Goal: Information Seeking & Learning: Find specific fact

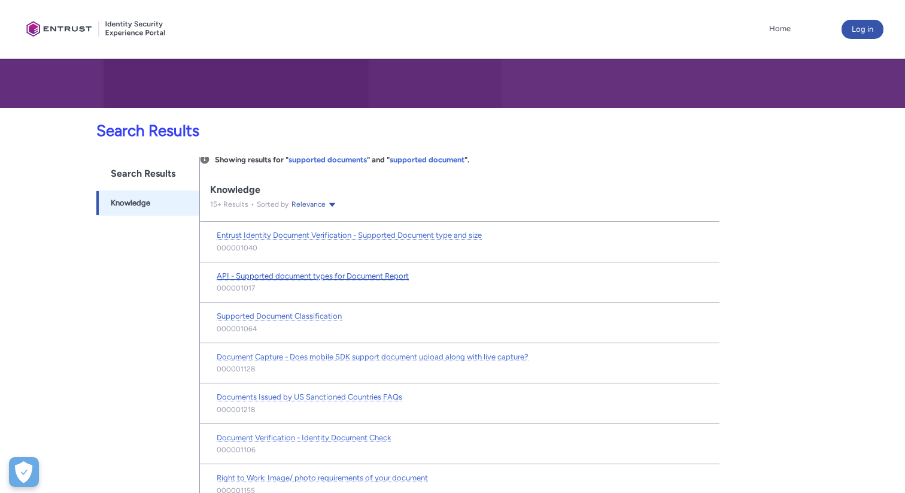
scroll to position [138, 0]
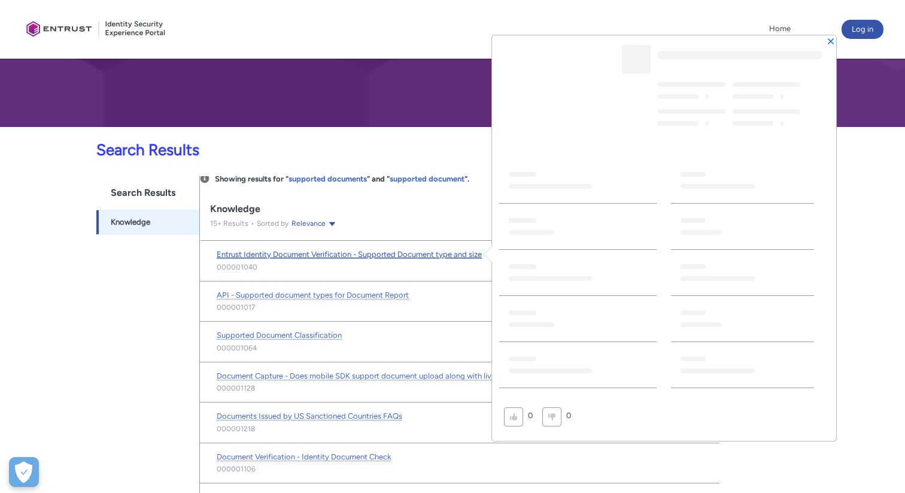
click at [296, 253] on span "Entrust Identity Document Verification - Supported Document type and size" at bounding box center [349, 254] width 265 height 9
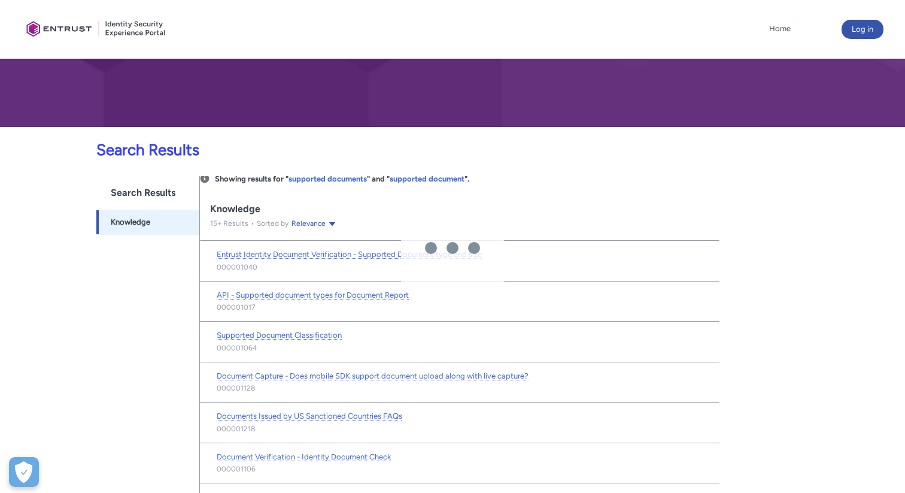
click at [294, 295] on div at bounding box center [464, 108] width 881 height 493
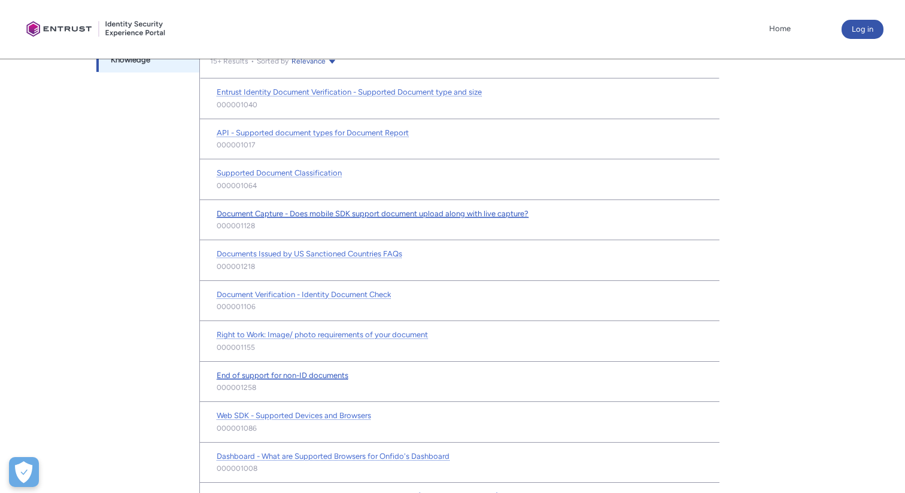
scroll to position [300, 0]
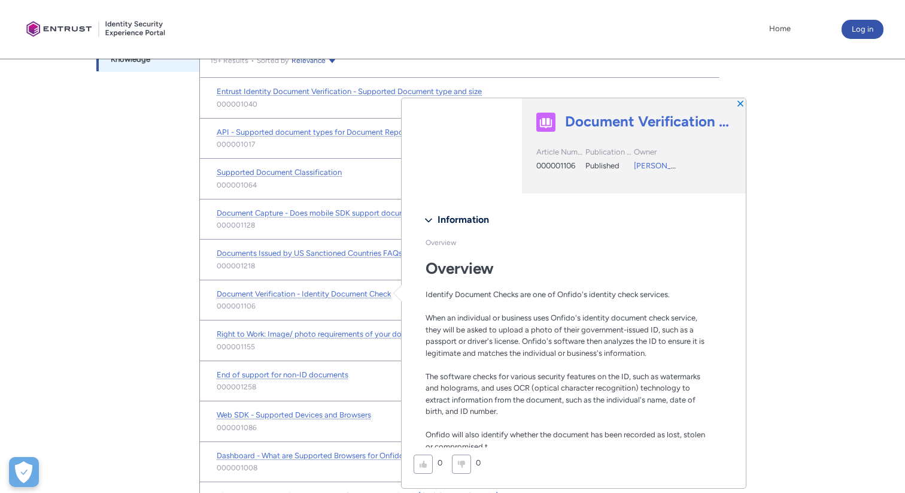
click at [175, 378] on div "Search Results Searchable objects from navigation bar Knowledge -1" at bounding box center [148, 363] width 104 height 700
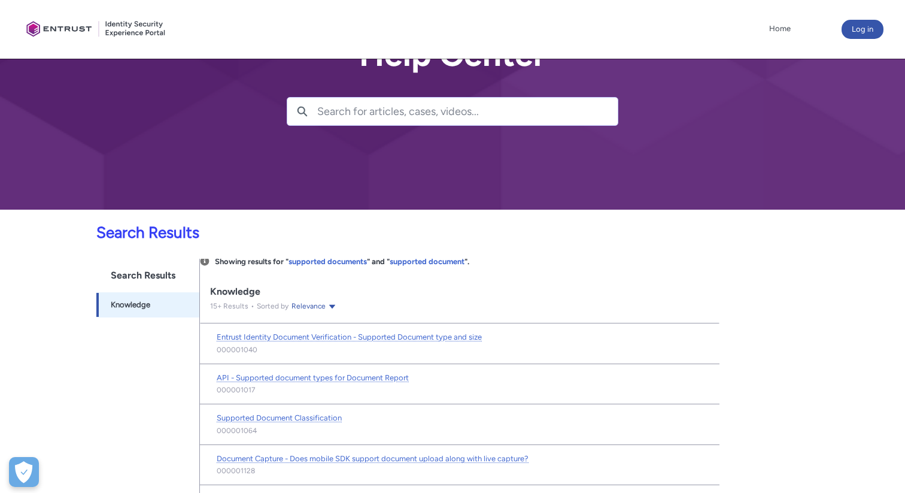
scroll to position [0, 0]
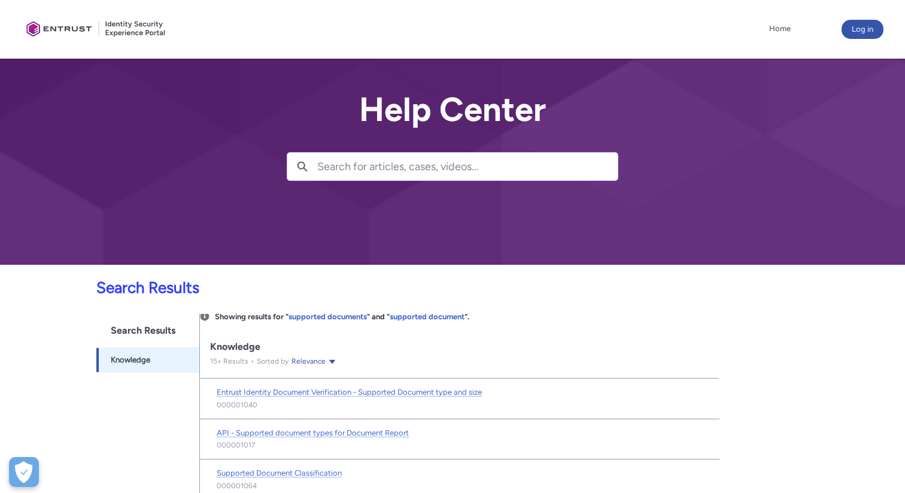
click at [375, 177] on input "Search for articles, cases, videos..." at bounding box center [467, 167] width 300 height 28
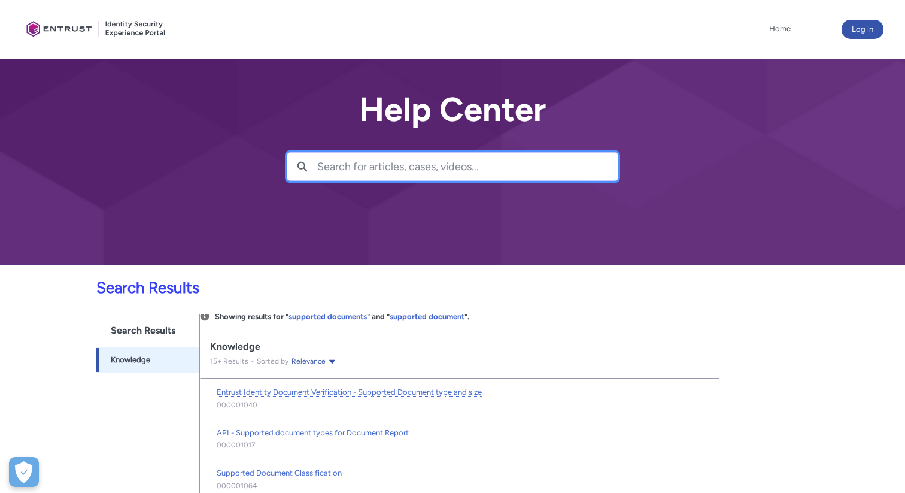
paste input "customer-defined supported documents feature in the dashboard"
type input "customer-defined supported documents feature in the dashboard"
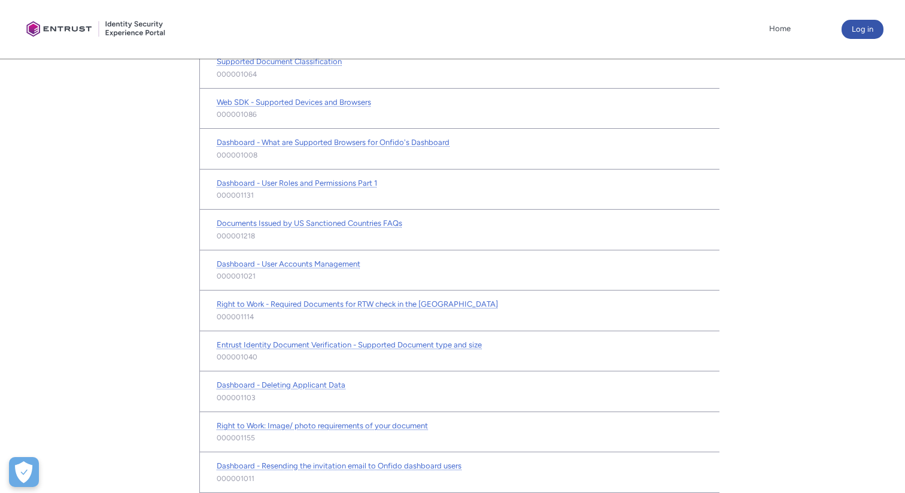
scroll to position [376, 0]
